Goal: Information Seeking & Learning: Learn about a topic

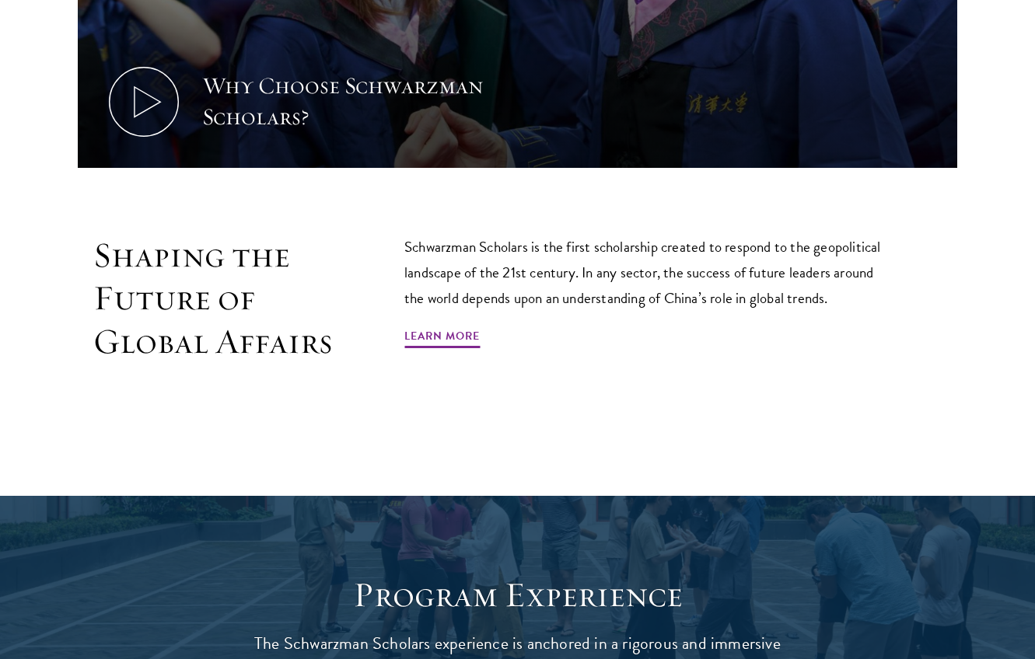
scroll to position [895, 0]
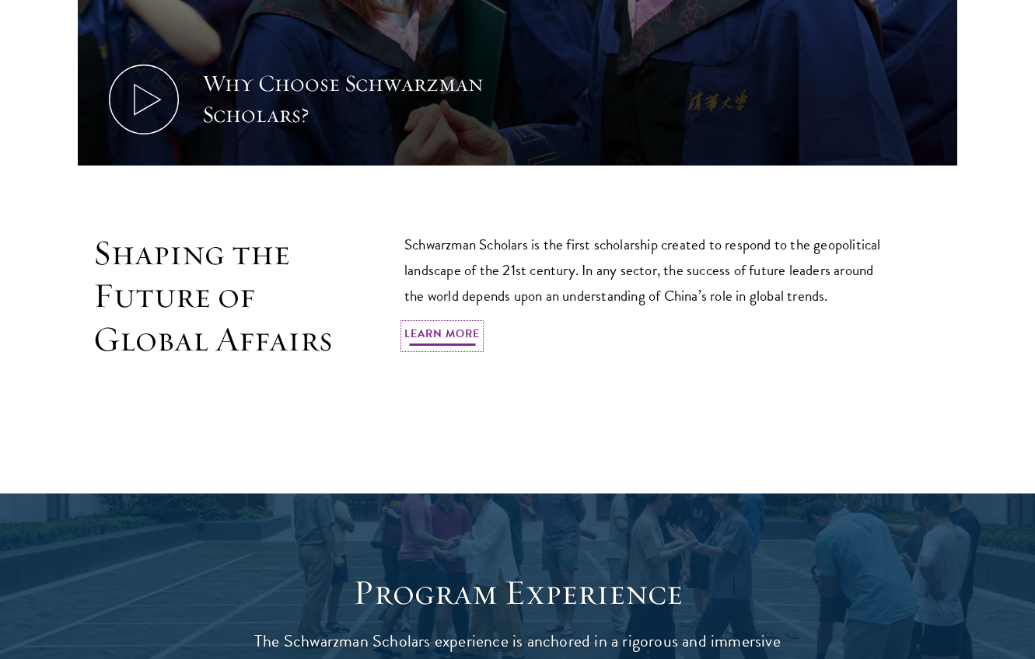
click at [475, 339] on link "Learn More" at bounding box center [441, 336] width 75 height 24
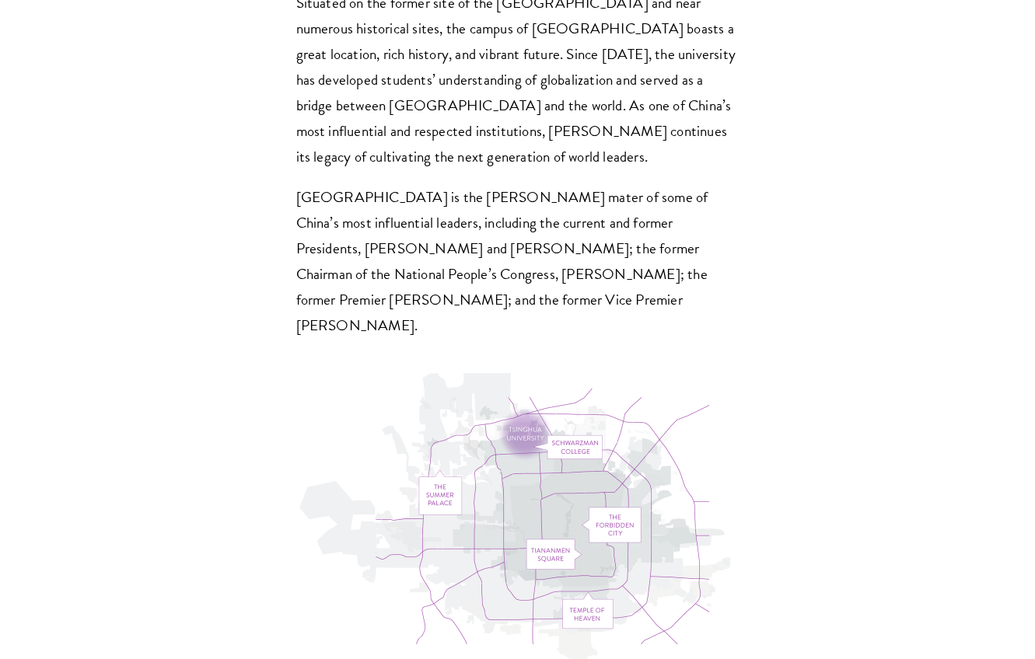
scroll to position [4615, 0]
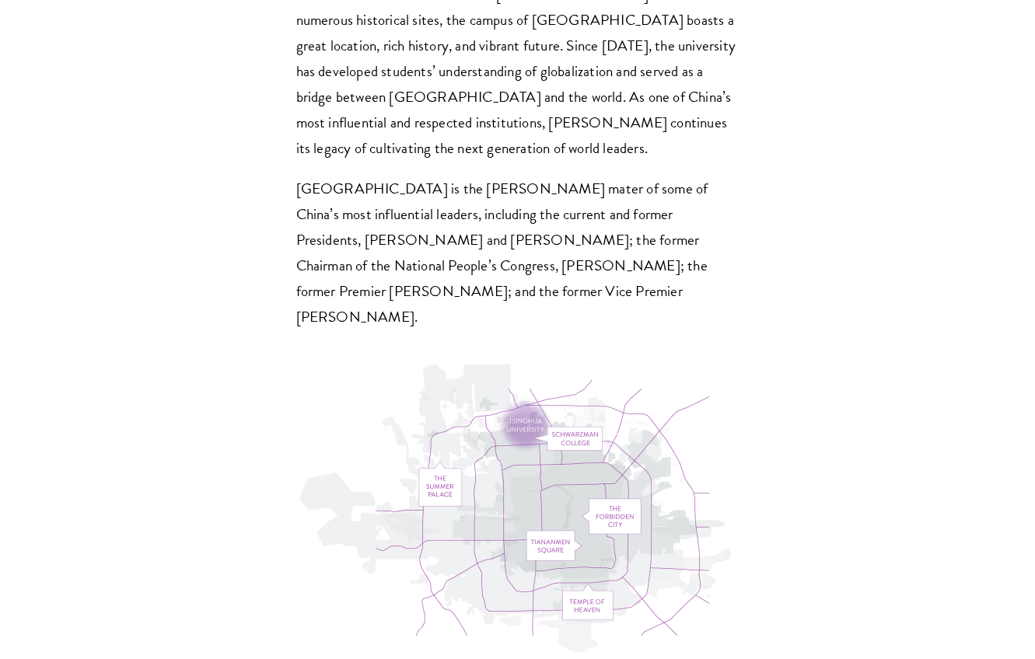
click at [523, 365] on img at bounding box center [517, 512] width 443 height 295
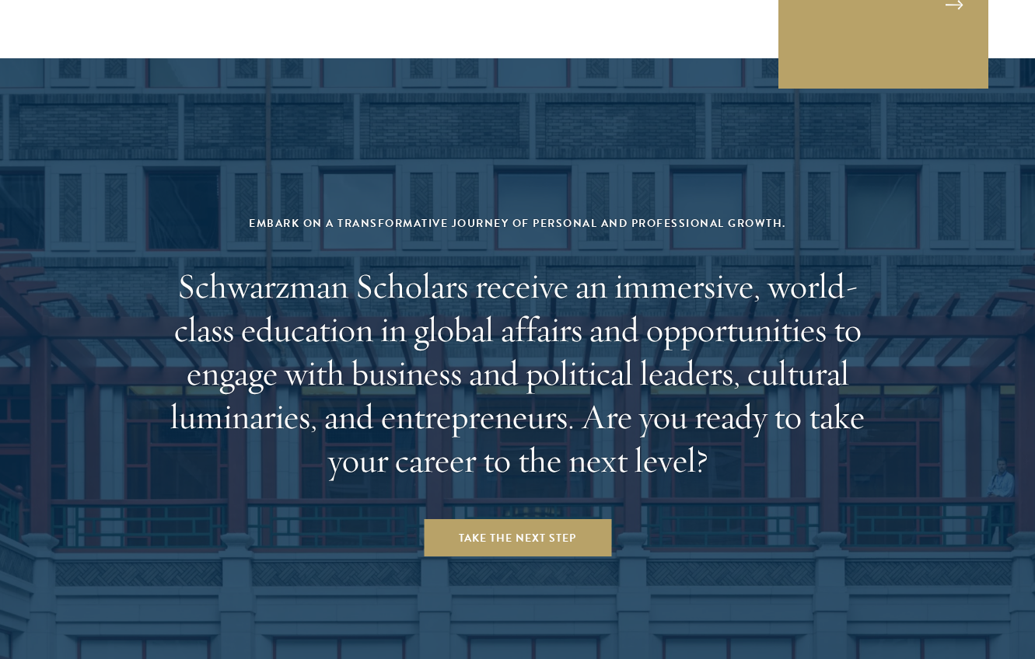
scroll to position [6280, 0]
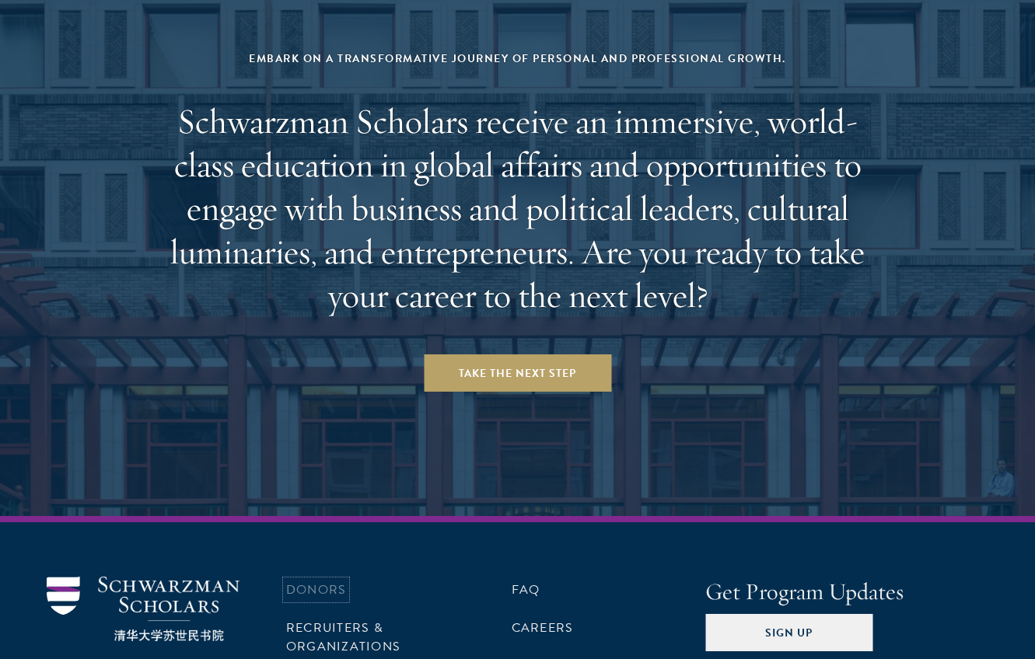
click at [328, 581] on link "Donors" at bounding box center [316, 590] width 60 height 19
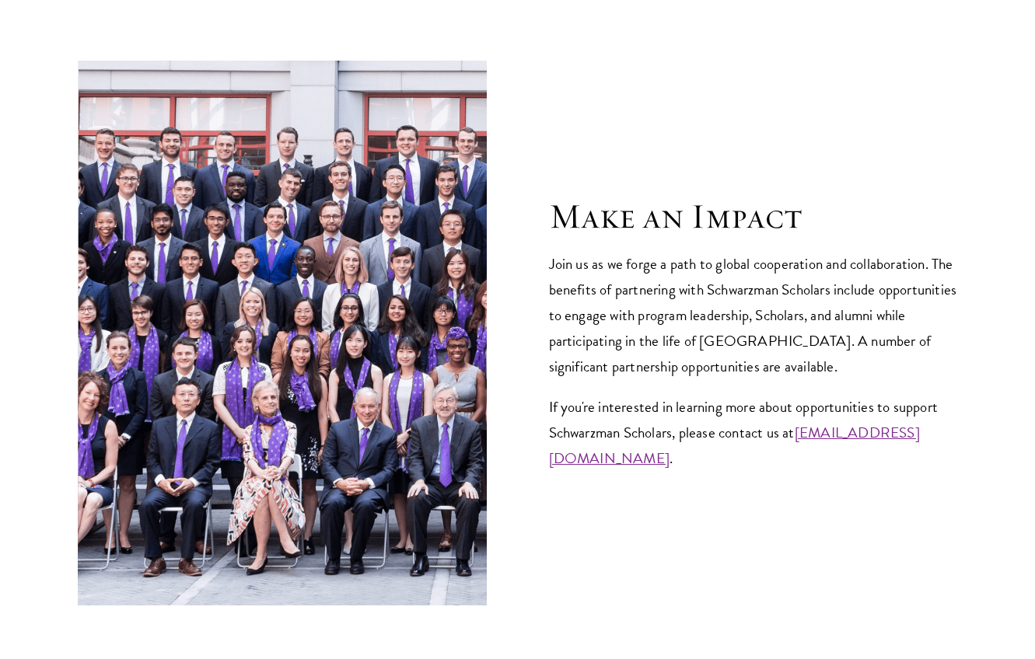
scroll to position [5648, 0]
